Goal: Information Seeking & Learning: Check status

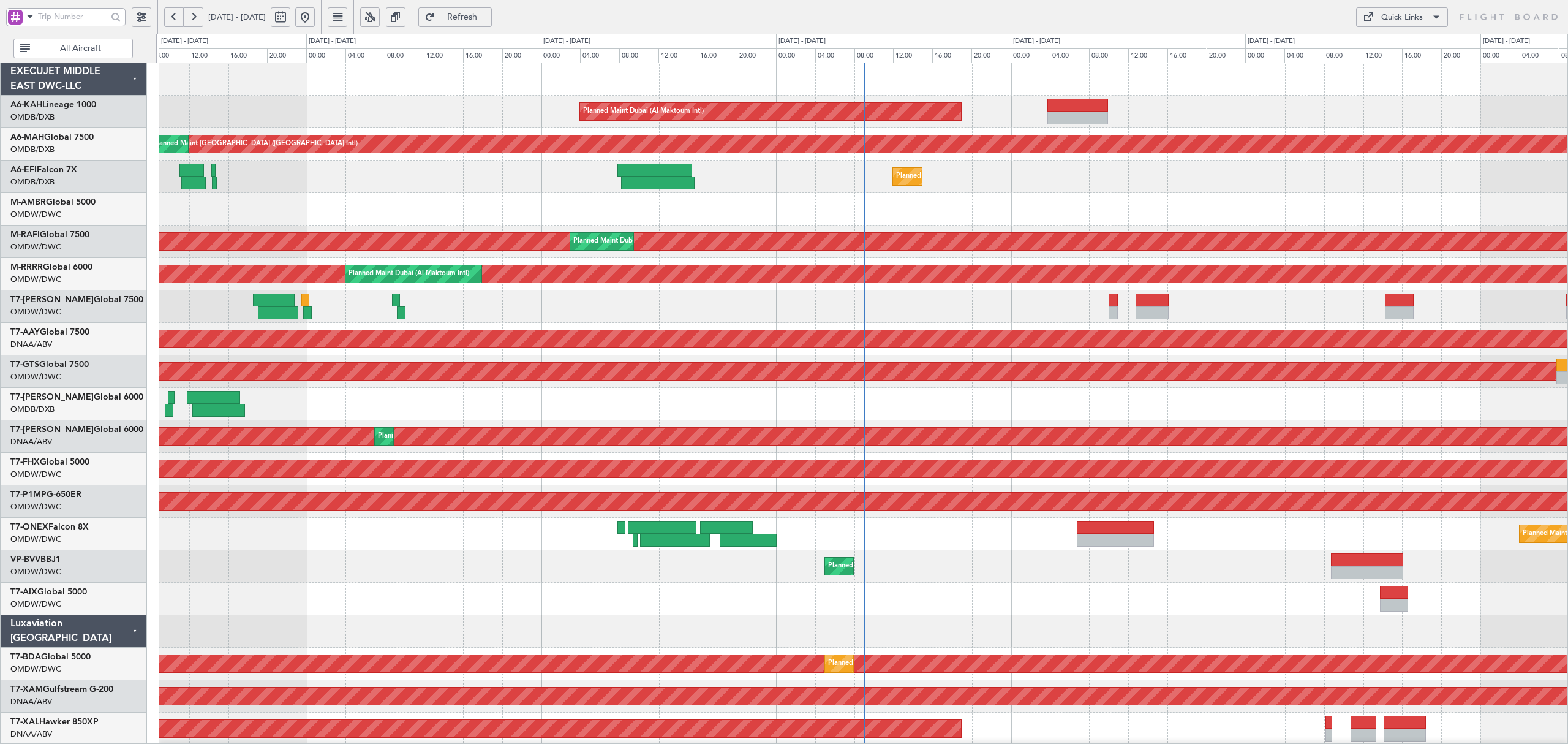
click at [752, 177] on div "Planned Maint [GEOGRAPHIC_DATA] ([GEOGRAPHIC_DATA])" at bounding box center [863, 177] width 1408 height 32
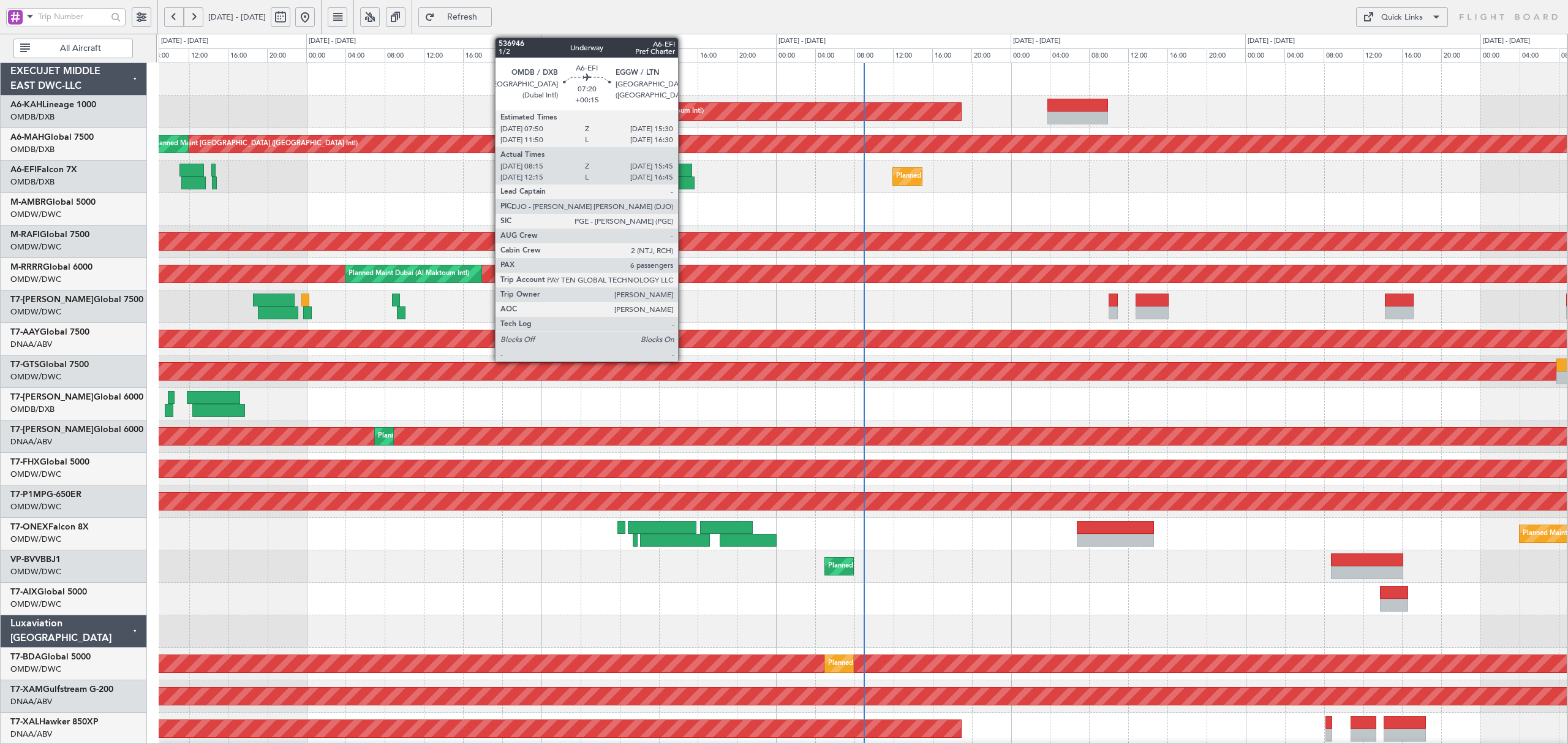
click at [683, 184] on div at bounding box center [658, 183] width 74 height 13
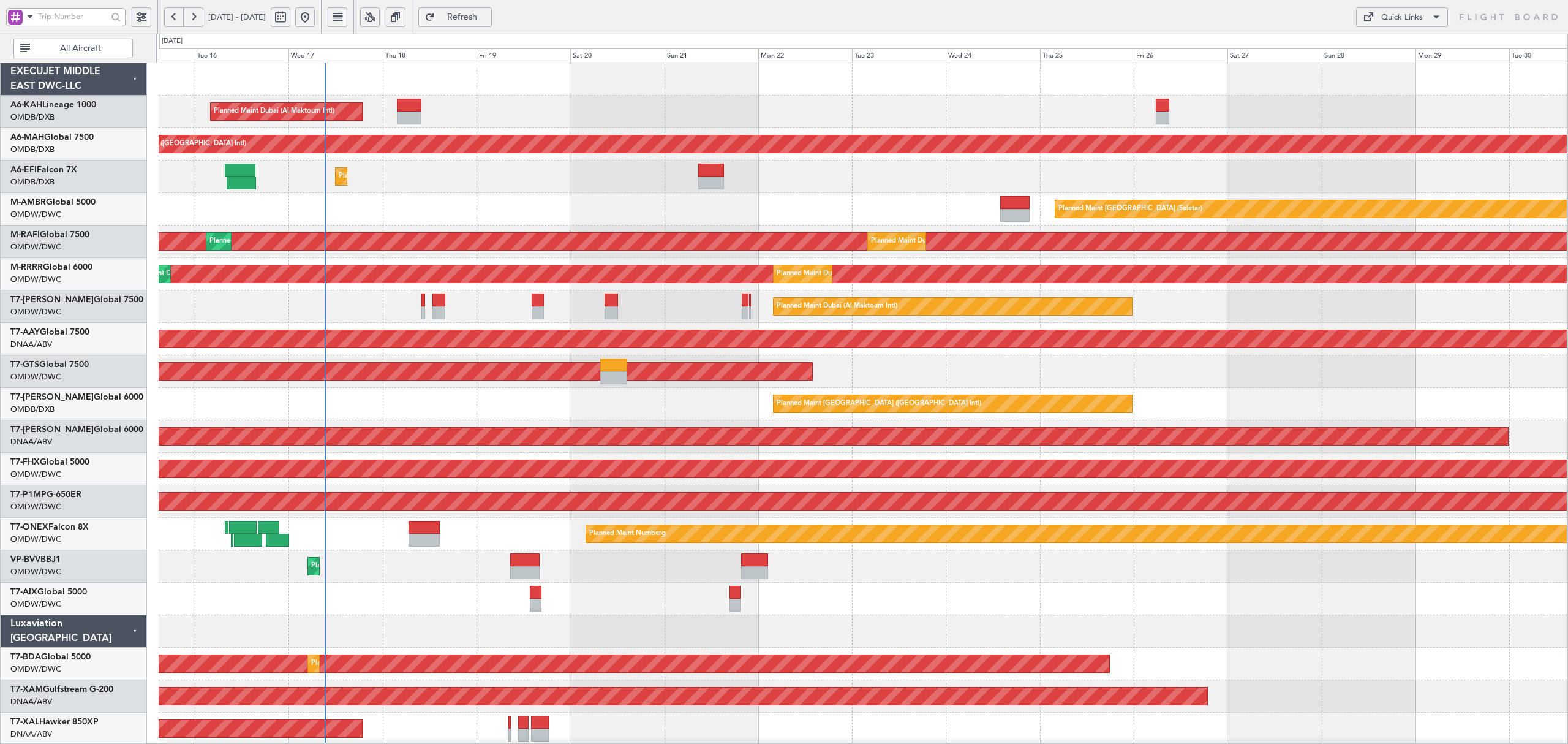
click at [32, 17] on span at bounding box center [30, 16] width 15 height 15
click at [54, 76] on span "A/C (Reg. or Type)" at bounding box center [63, 82] width 68 height 13
click at [108, 49] on span "All Aircraft" at bounding box center [80, 49] width 96 height 9
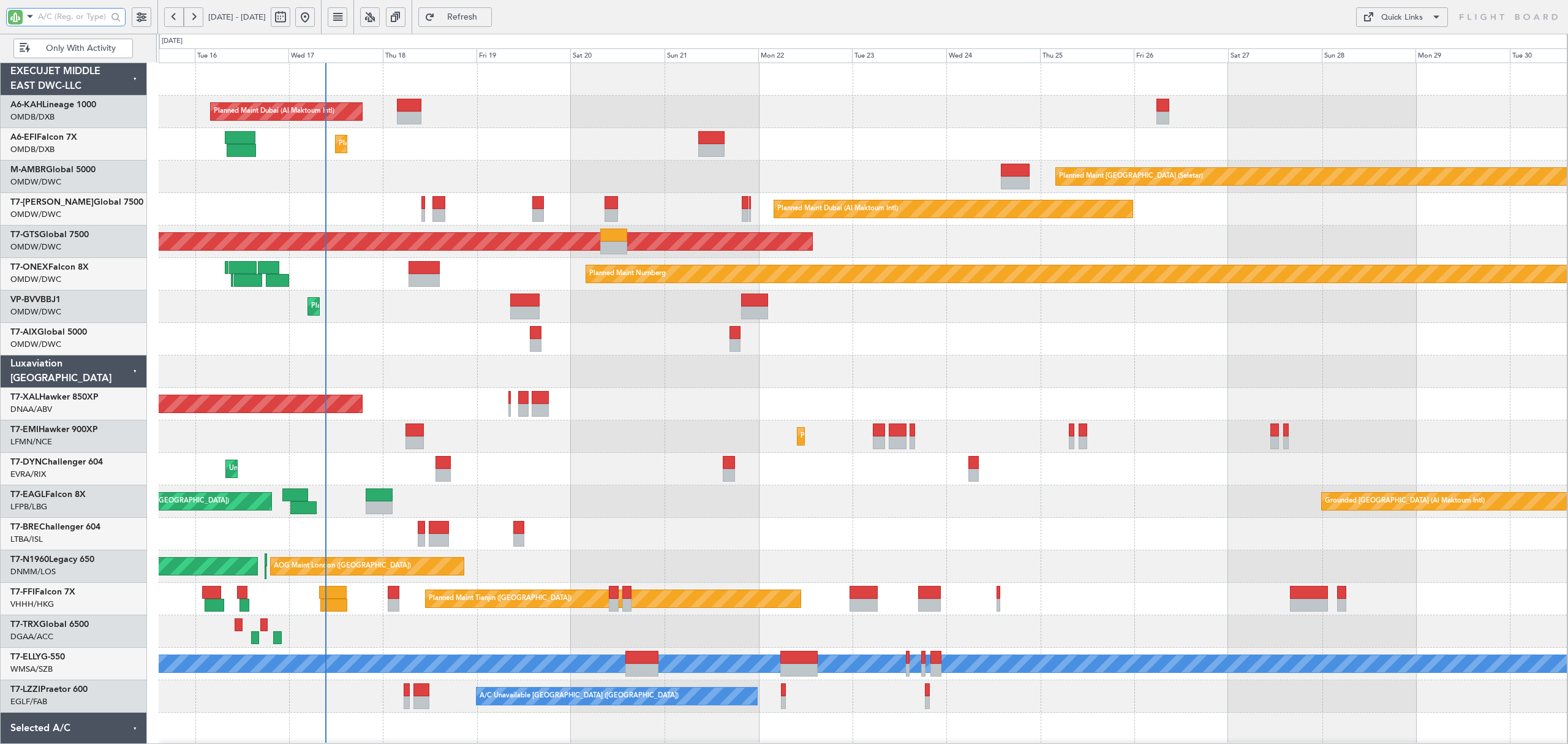
click at [74, 13] on input "text" at bounding box center [73, 16] width 69 height 18
click at [81, 15] on input "text" at bounding box center [73, 16] width 69 height 18
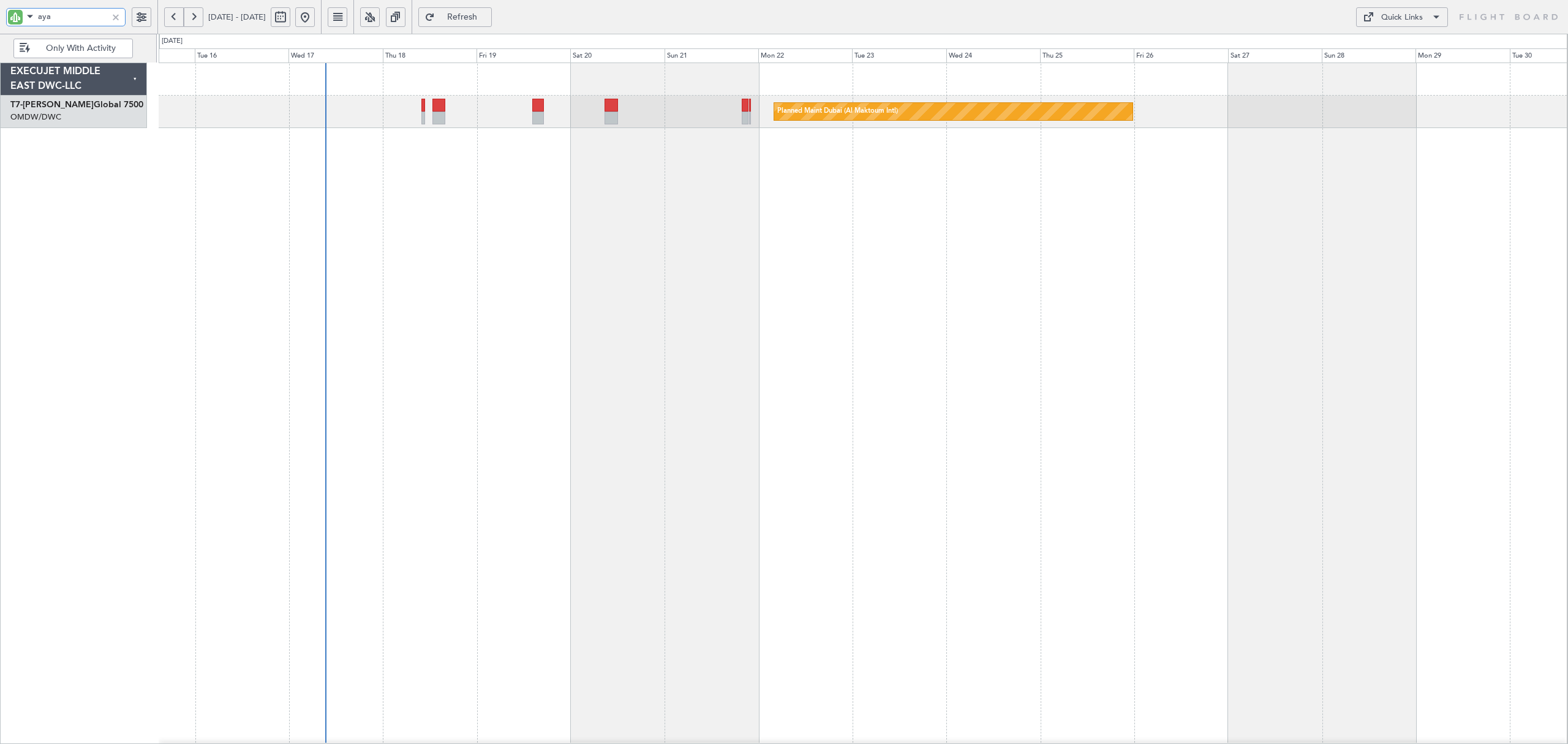
type input "aya"
click at [170, 21] on button at bounding box center [174, 17] width 20 height 20
click at [291, 23] on button at bounding box center [280, 17] width 20 height 20
select select "8"
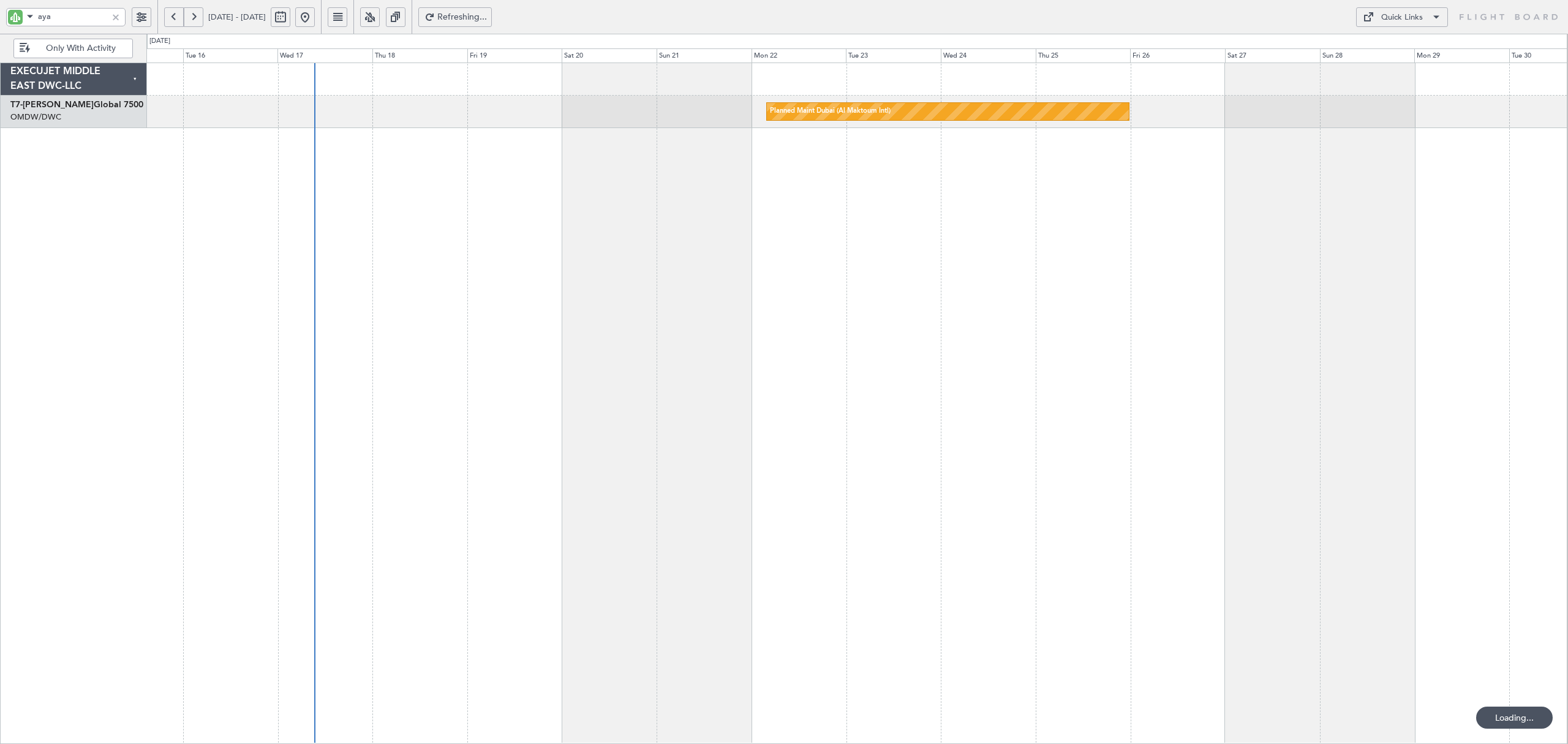
select select "2025"
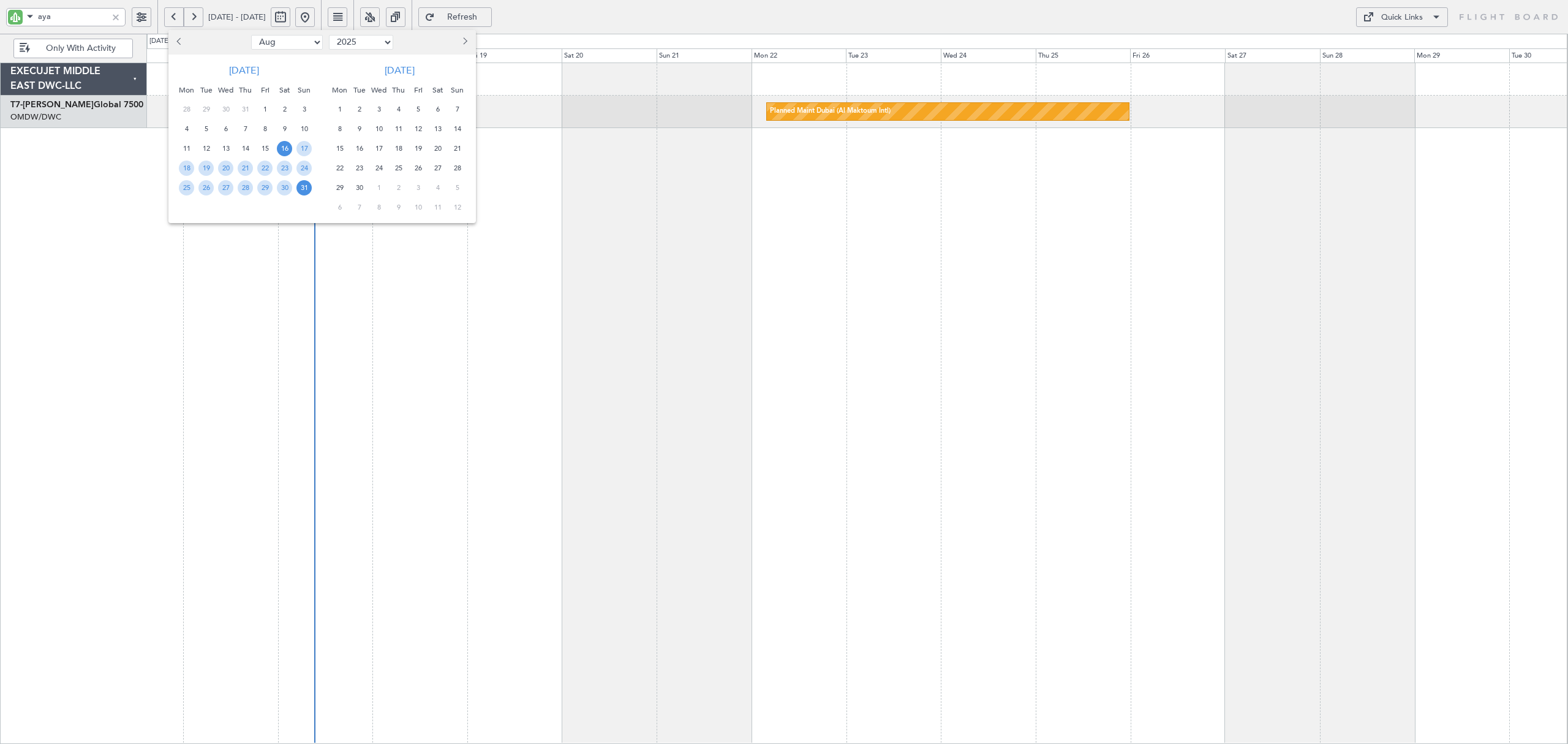
click at [288, 48] on select "Jan Feb Mar Apr May Jun [DATE] Aug Sep Oct Nov Dec" at bounding box center [286, 42] width 71 height 15
select select "5"
click at [251, 35] on select "Jan Feb Mar Apr May Jun [DATE] Aug Sep Oct Nov Dec" at bounding box center [286, 42] width 71 height 15
click at [265, 127] on span "9" at bounding box center [265, 129] width 15 height 15
click at [263, 165] on span "23" at bounding box center [265, 168] width 15 height 15
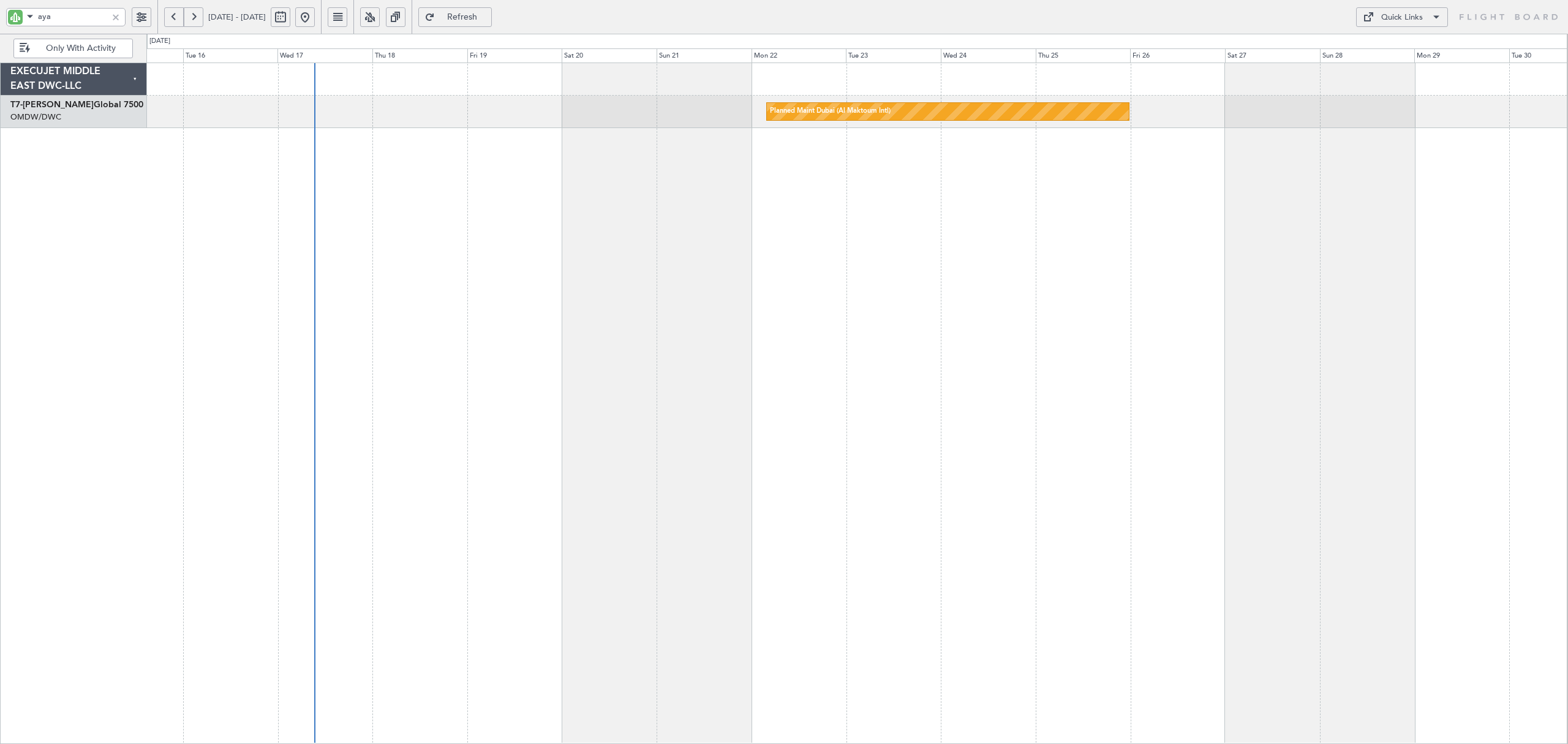
click at [291, 23] on button at bounding box center [280, 17] width 20 height 20
select select "5"
select select "2025"
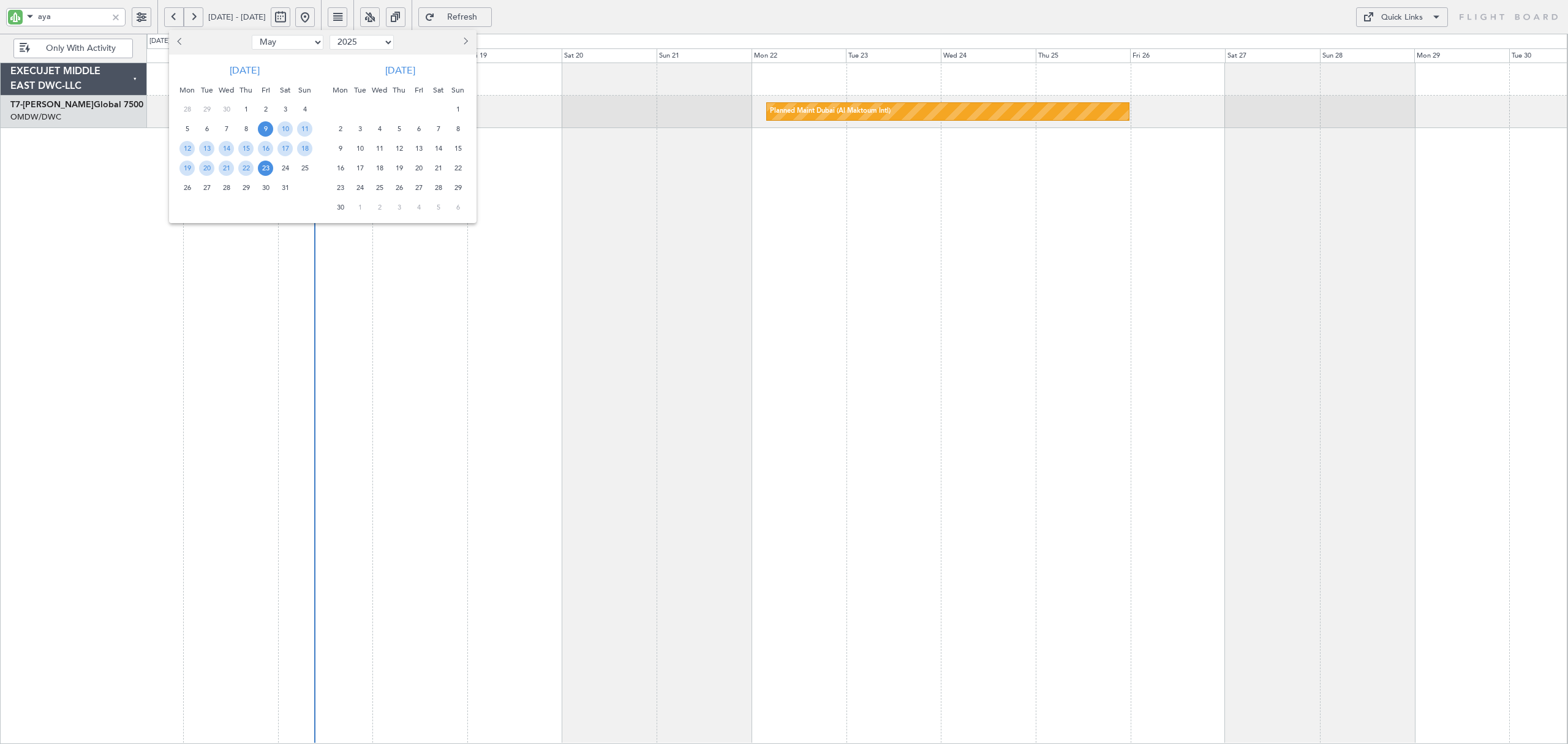
click at [265, 126] on span "9" at bounding box center [266, 129] width 15 height 15
click at [263, 164] on span "23" at bounding box center [266, 168] width 15 height 15
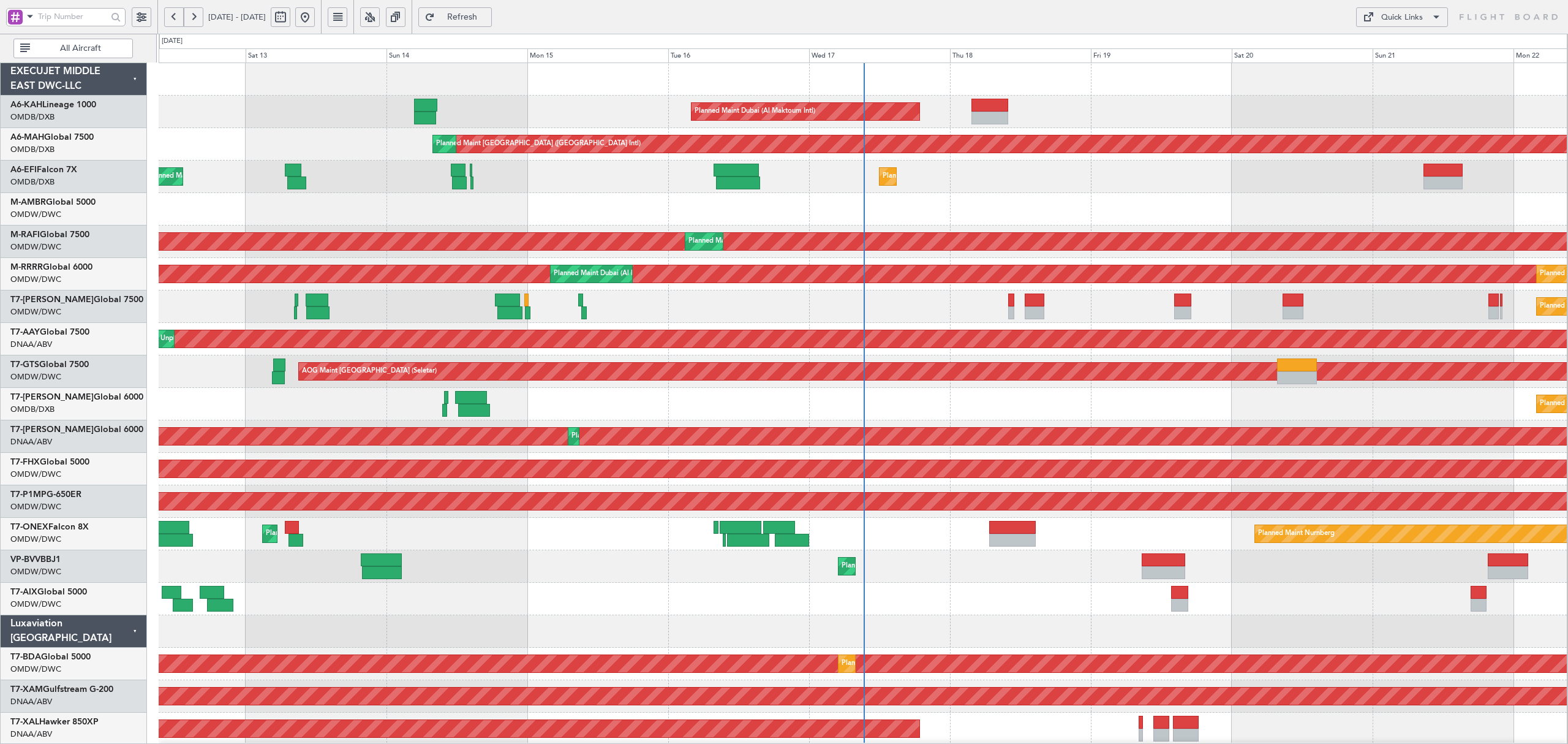
click at [30, 16] on span at bounding box center [30, 16] width 15 height 15
click at [45, 79] on span "A/C (Reg. or Type)" at bounding box center [63, 82] width 68 height 13
click at [65, 47] on span "All Aircraft" at bounding box center [80, 49] width 96 height 9
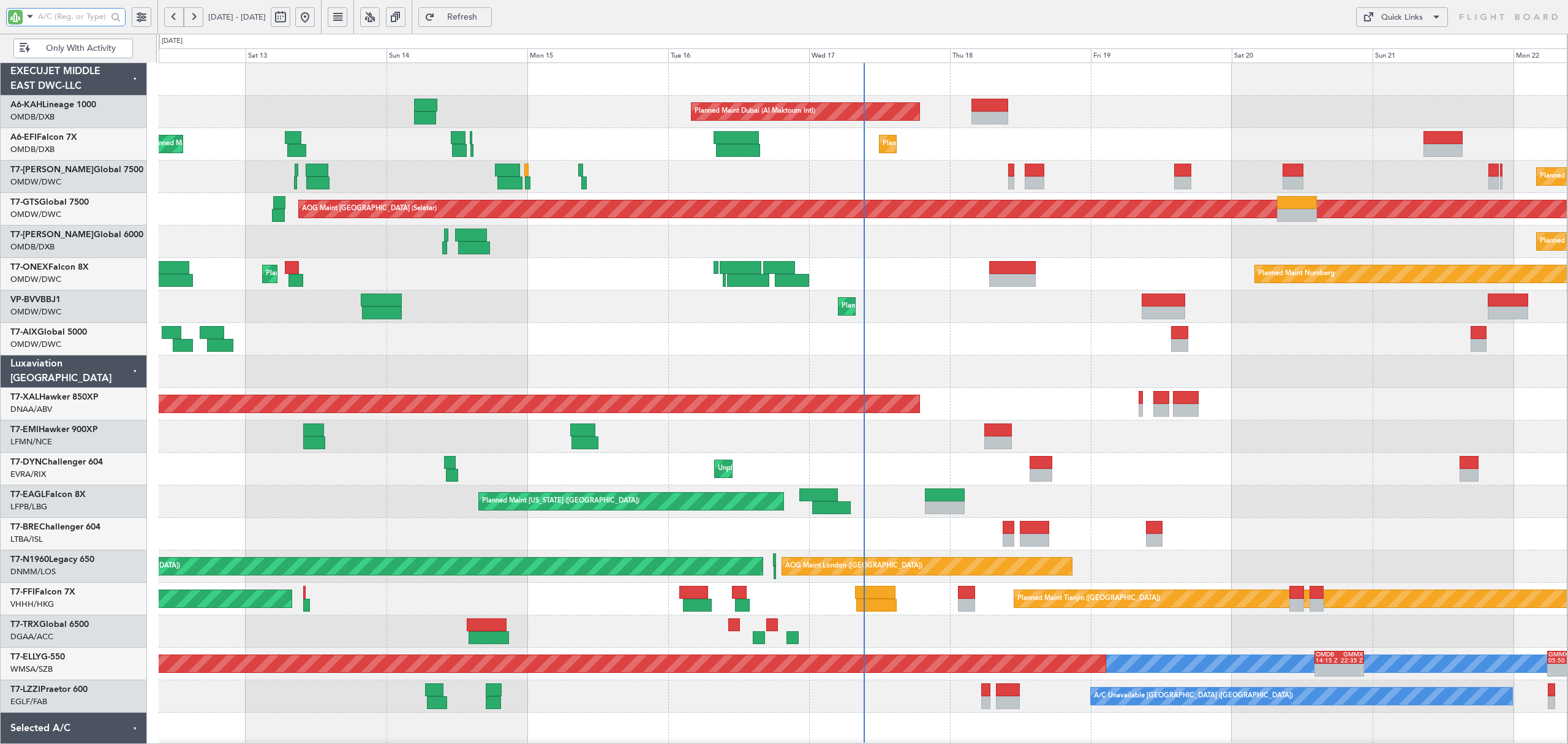
click at [66, 18] on input "text" at bounding box center [73, 16] width 69 height 18
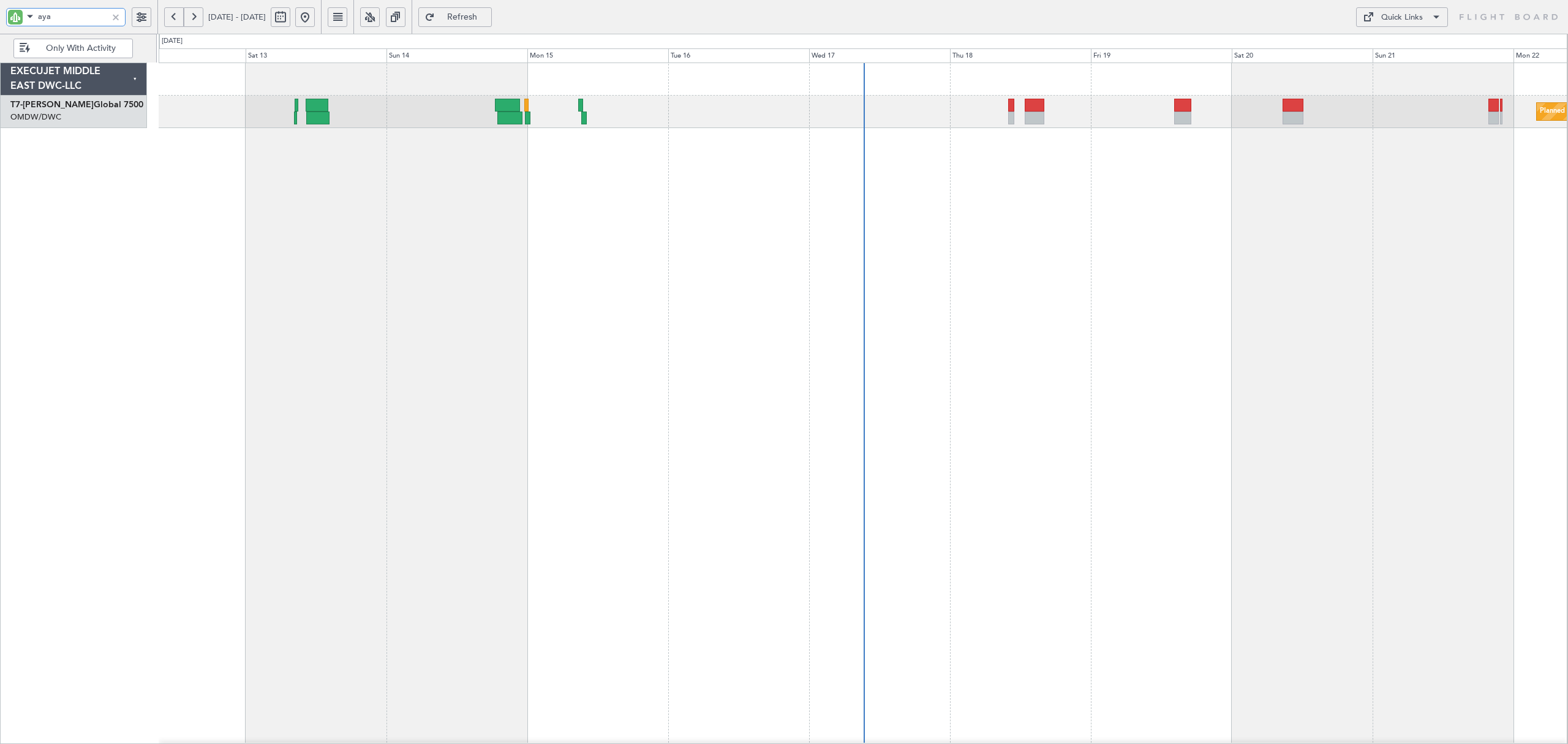
type input "aya"
click at [291, 15] on button at bounding box center [280, 17] width 20 height 20
select select "9"
select select "2025"
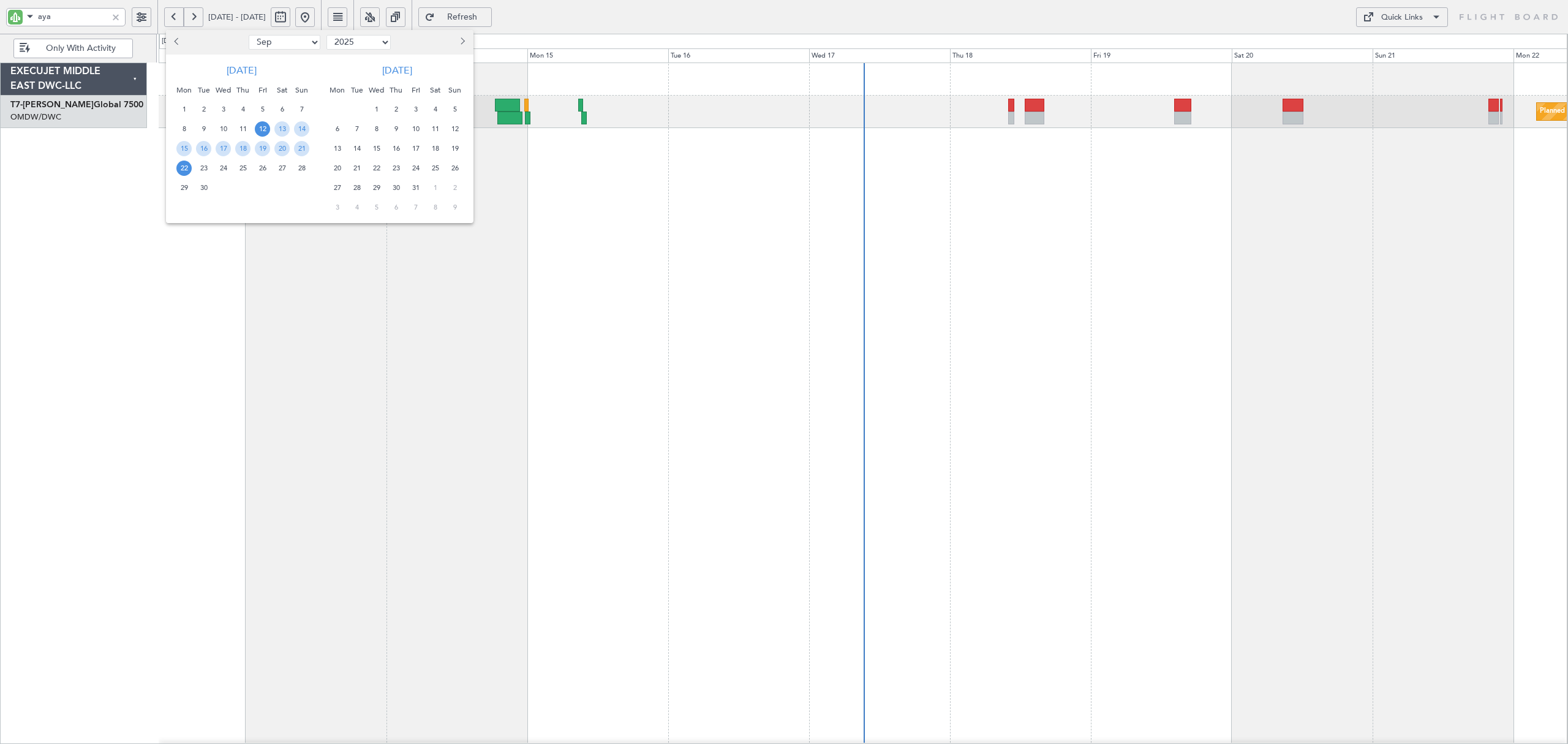
click at [288, 43] on select "Jan Feb Mar Apr May Jun [DATE] Aug Sep Oct Nov Dec" at bounding box center [284, 42] width 71 height 15
select select "5"
click at [249, 35] on select "Jan Feb Mar Apr May Jun [DATE] Aug Sep Oct Nov Dec" at bounding box center [284, 42] width 71 height 15
click at [260, 130] on span "9" at bounding box center [262, 129] width 15 height 15
click at [262, 164] on span "23" at bounding box center [262, 168] width 15 height 15
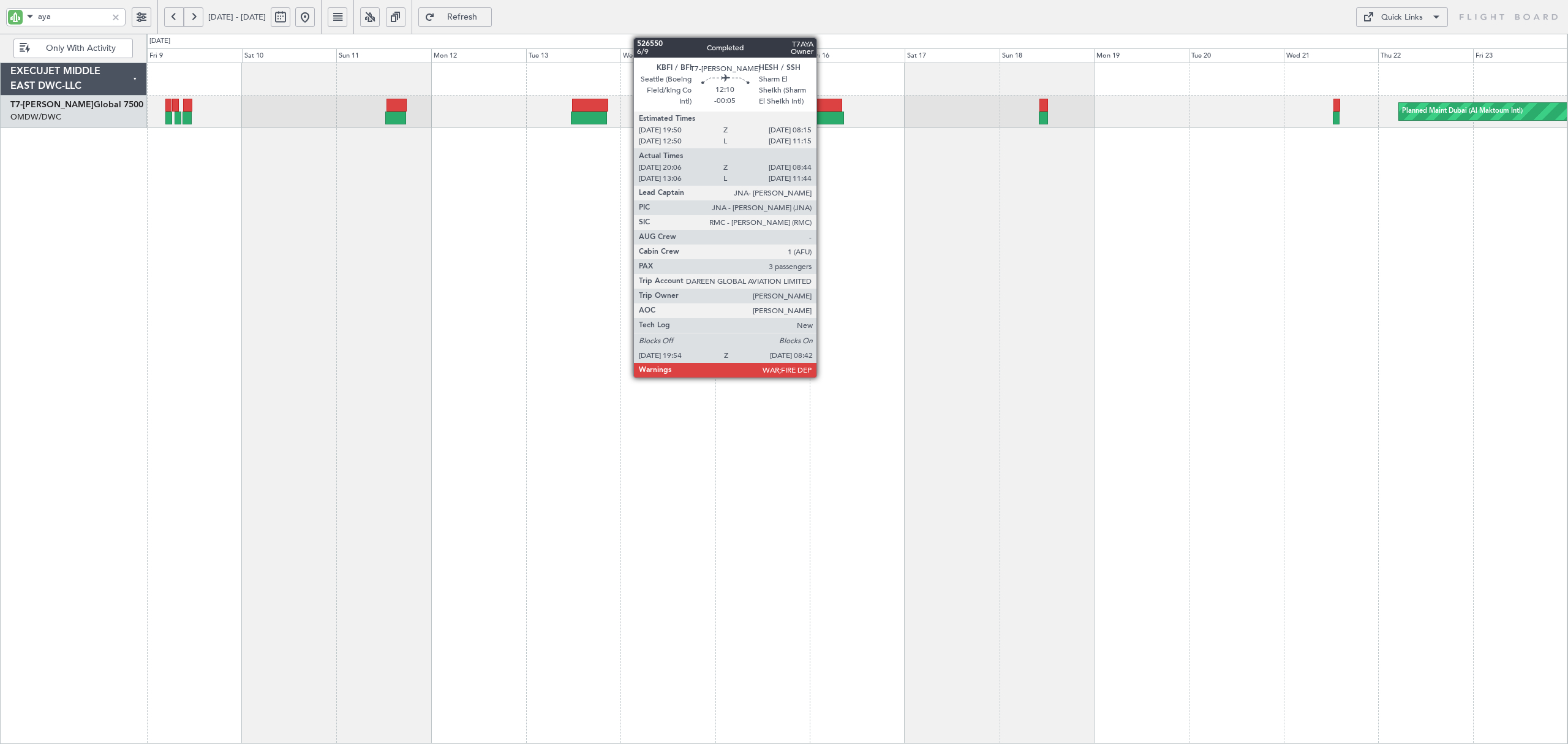
click at [822, 113] on div at bounding box center [818, 118] width 51 height 13
